Goal: Transaction & Acquisition: Purchase product/service

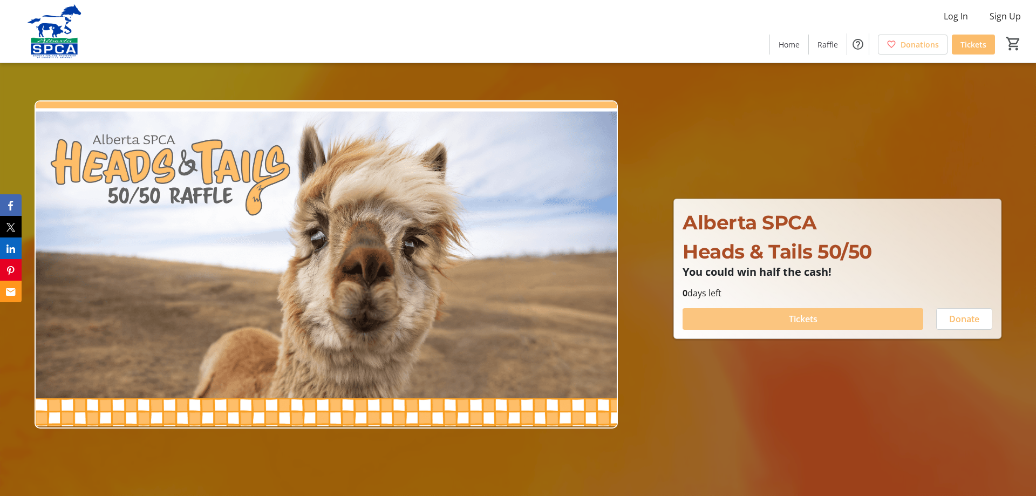
click at [815, 319] on span "Tickets" at bounding box center [803, 318] width 29 height 13
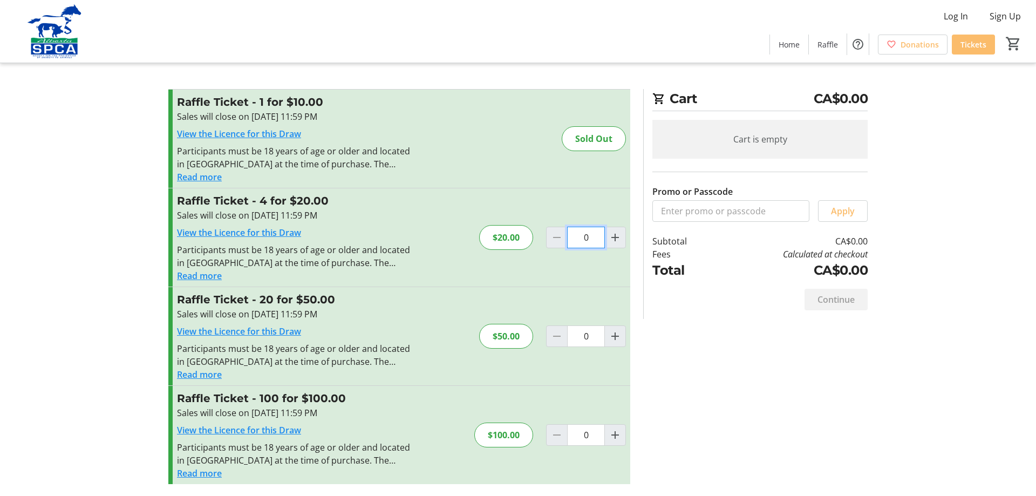
drag, startPoint x: 579, startPoint y: 235, endPoint x: 631, endPoint y: 245, distance: 52.4
click at [605, 245] on input "0" at bounding box center [586, 238] width 38 height 22
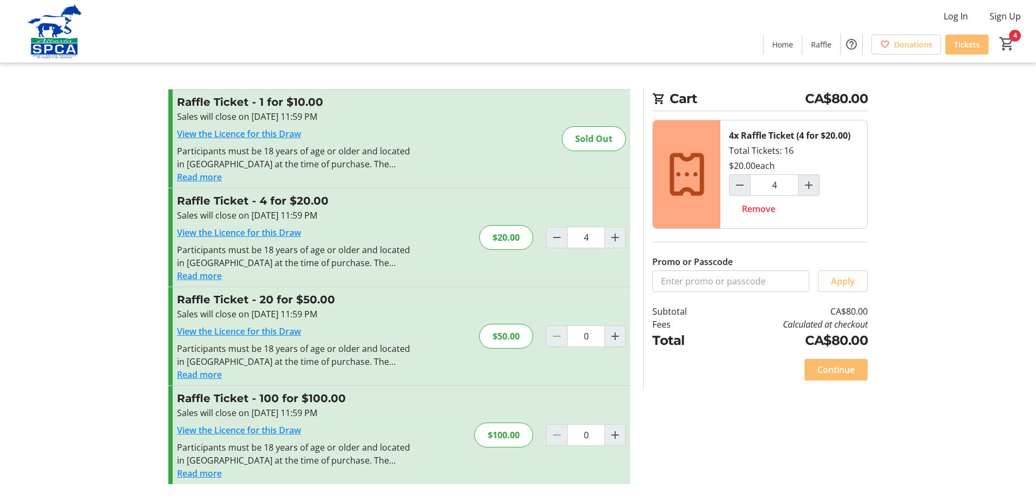
click at [839, 283] on span "Apply" at bounding box center [843, 281] width 24 height 13
drag, startPoint x: 591, startPoint y: 237, endPoint x: 577, endPoint y: 236, distance: 14.1
click at [577, 236] on input "4" at bounding box center [586, 238] width 38 height 22
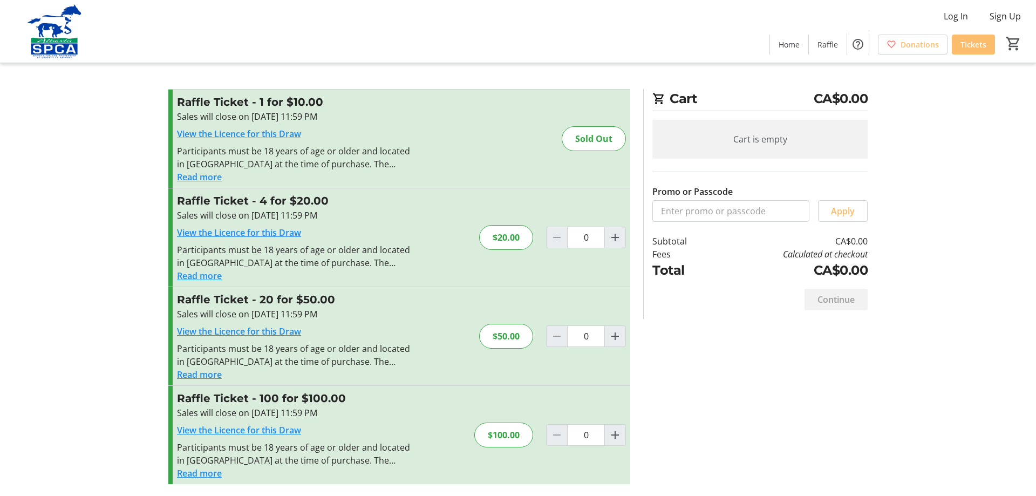
click at [776, 141] on div "Cart is empty" at bounding box center [759, 139] width 215 height 39
click at [509, 237] on div "$20.00" at bounding box center [506, 237] width 54 height 25
drag, startPoint x: 580, startPoint y: 237, endPoint x: 612, endPoint y: 238, distance: 32.4
click at [605, 238] on input "0" at bounding box center [586, 238] width 38 height 22
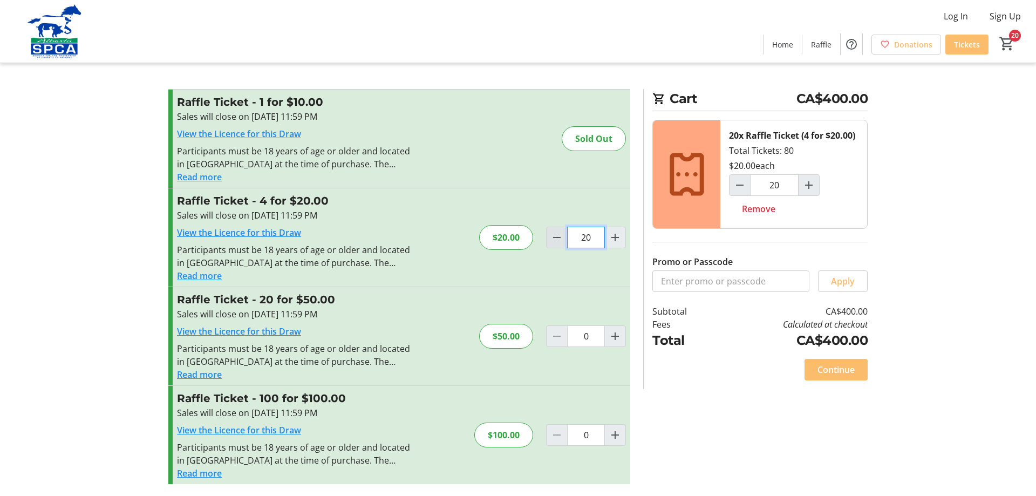
drag, startPoint x: 599, startPoint y: 236, endPoint x: 557, endPoint y: 242, distance: 43.1
click at [557, 242] on div "20" at bounding box center [586, 238] width 80 height 22
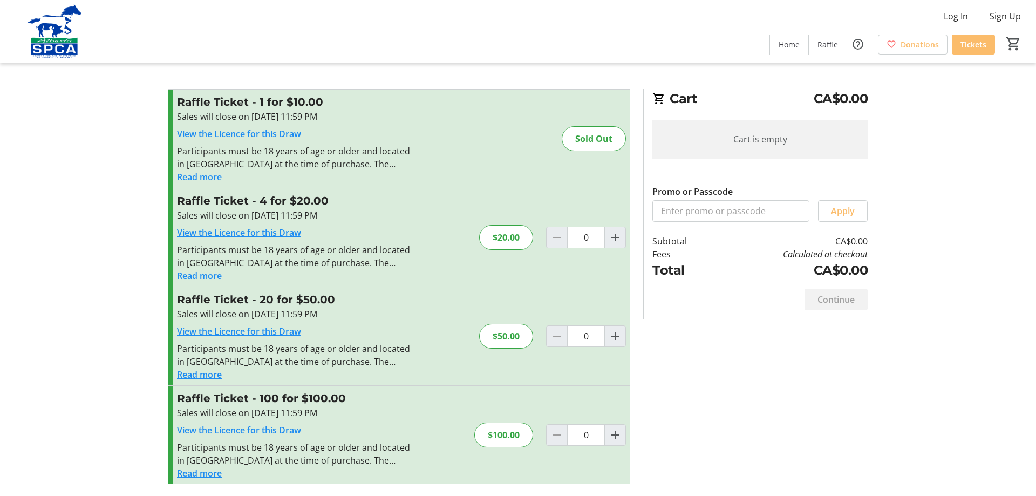
click at [599, 267] on div "Raffle Ticket - 4 for $20.00 Sales will close on [DATE] 11:59 PM View the Licen…" at bounding box center [399, 237] width 462 height 98
click at [242, 231] on link "View the Licence for this Draw" at bounding box center [239, 233] width 124 height 12
click at [763, 141] on div "Cart is empty" at bounding box center [759, 139] width 215 height 39
click at [747, 144] on div "Cart is empty" at bounding box center [759, 139] width 215 height 39
click at [771, 139] on div "Cart is empty" at bounding box center [759, 139] width 215 height 39
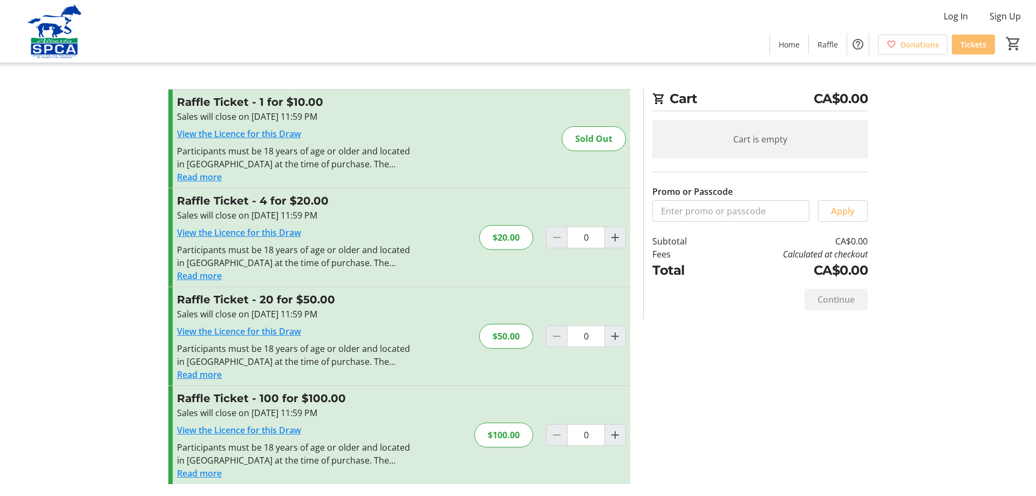
click at [508, 236] on div "$20.00" at bounding box center [506, 237] width 54 height 25
click at [615, 239] on mat-icon "Increment by one" at bounding box center [615, 237] width 13 height 13
type input "1"
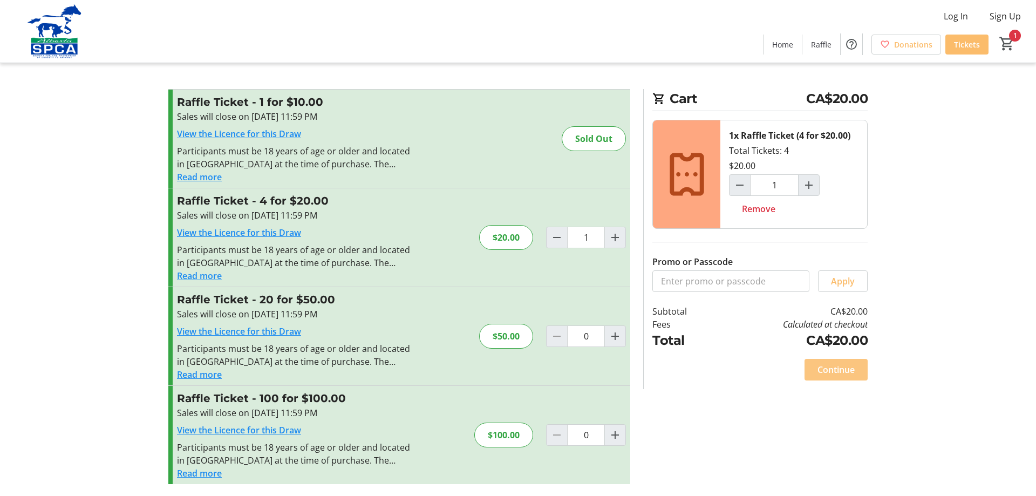
click at [839, 370] on span "Continue" at bounding box center [835, 369] width 37 height 13
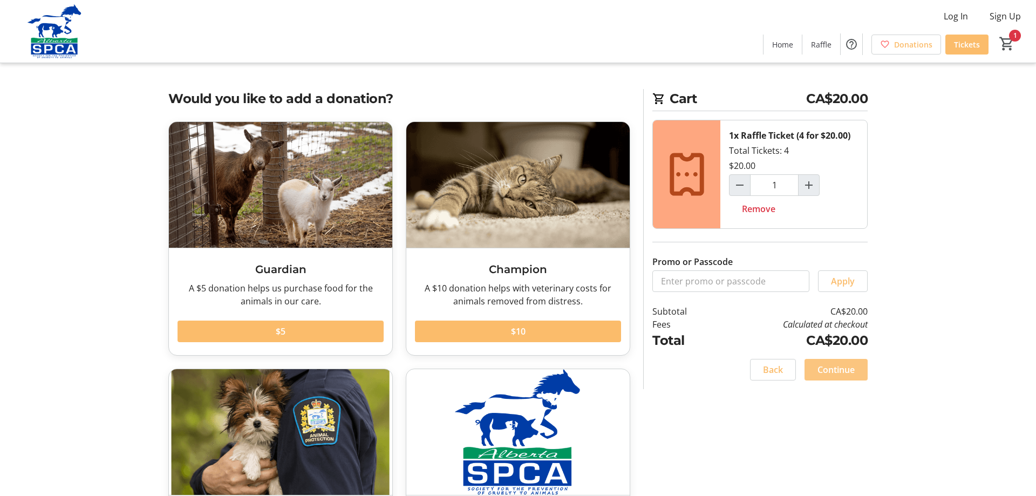
click at [841, 371] on span "Continue" at bounding box center [835, 369] width 37 height 13
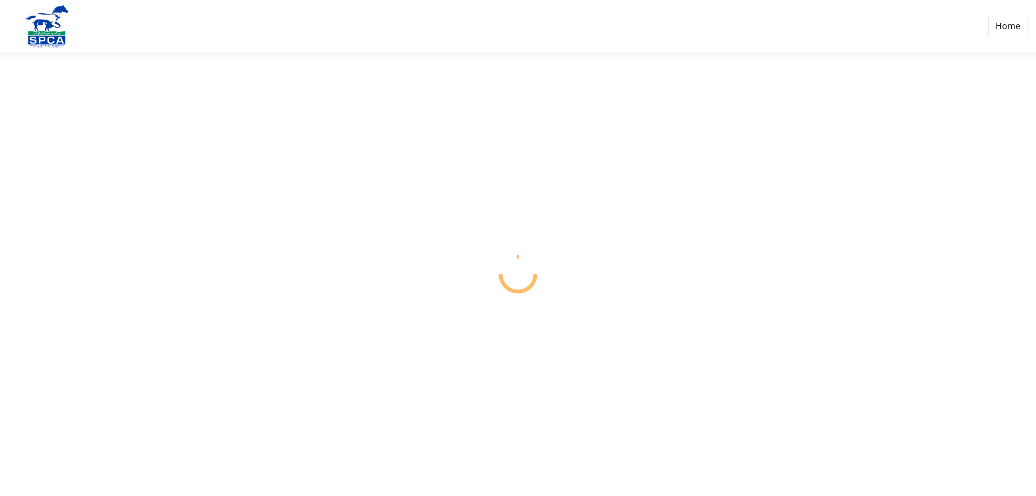
select select "CA"
